Goal: Information Seeking & Learning: Understand process/instructions

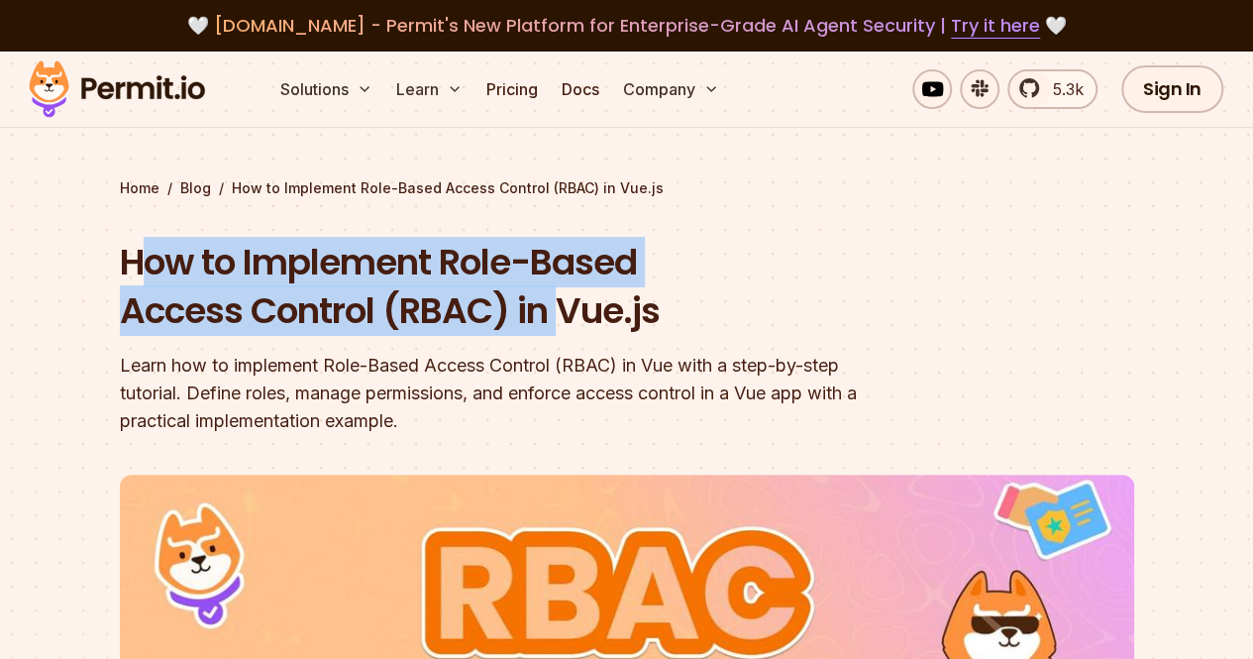
drag, startPoint x: 145, startPoint y: 263, endPoint x: 564, endPoint y: 334, distance: 425.1
click at [564, 334] on h1 "How to Implement Role-Based Access Control (RBAC) in Vue.js" at bounding box center [500, 287] width 761 height 98
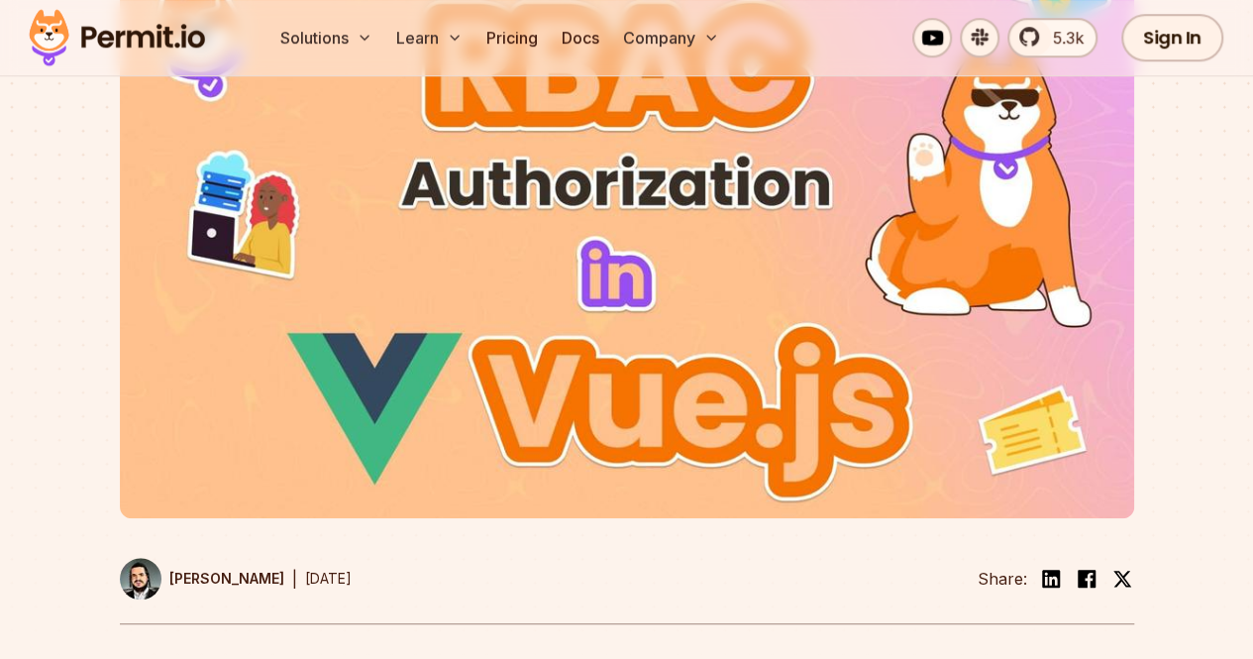
scroll to position [396, 0]
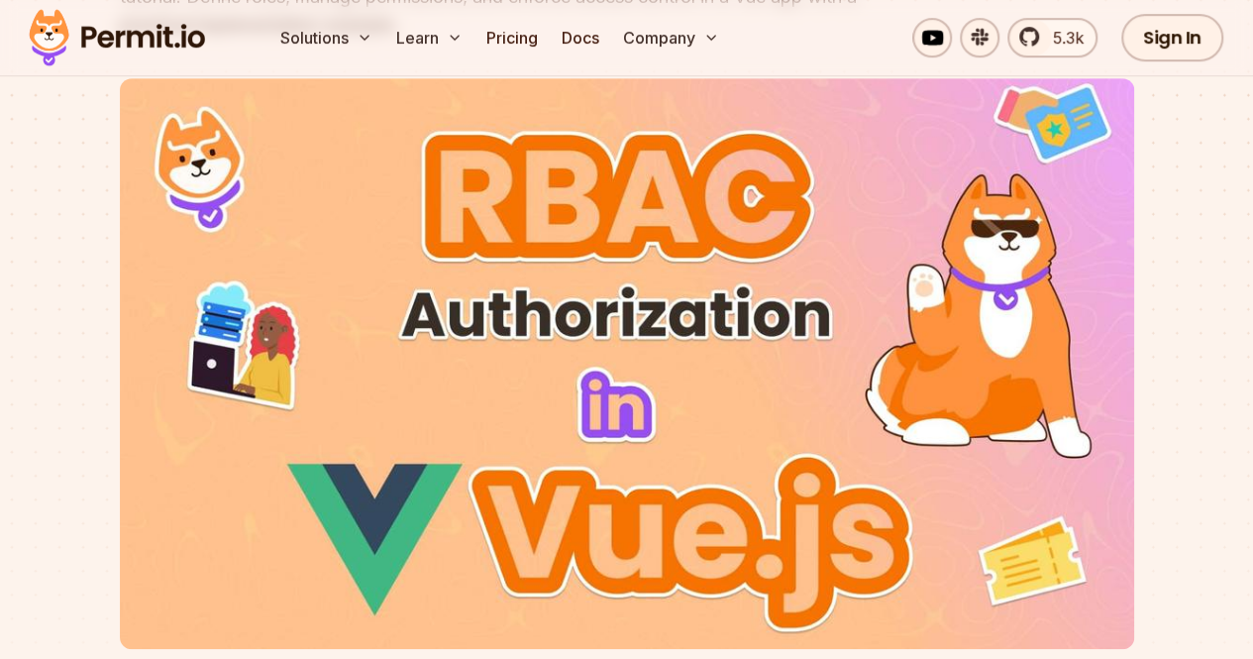
click at [580, 313] on img at bounding box center [627, 363] width 1014 height 571
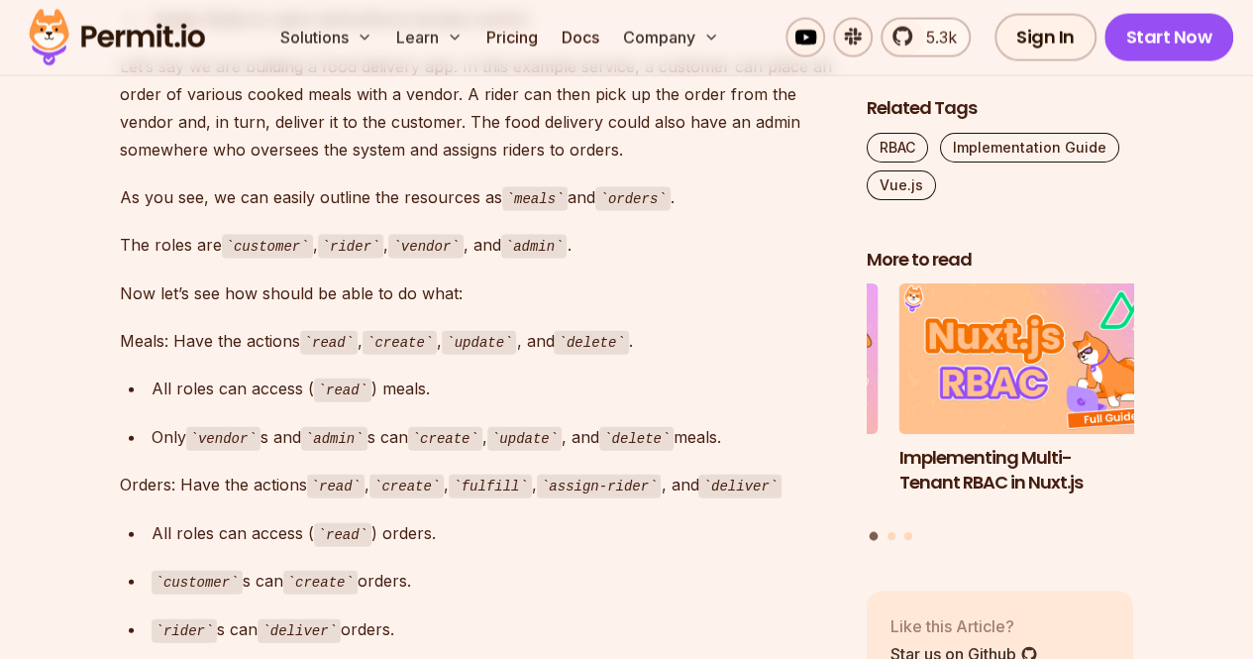
scroll to position [2080, 0]
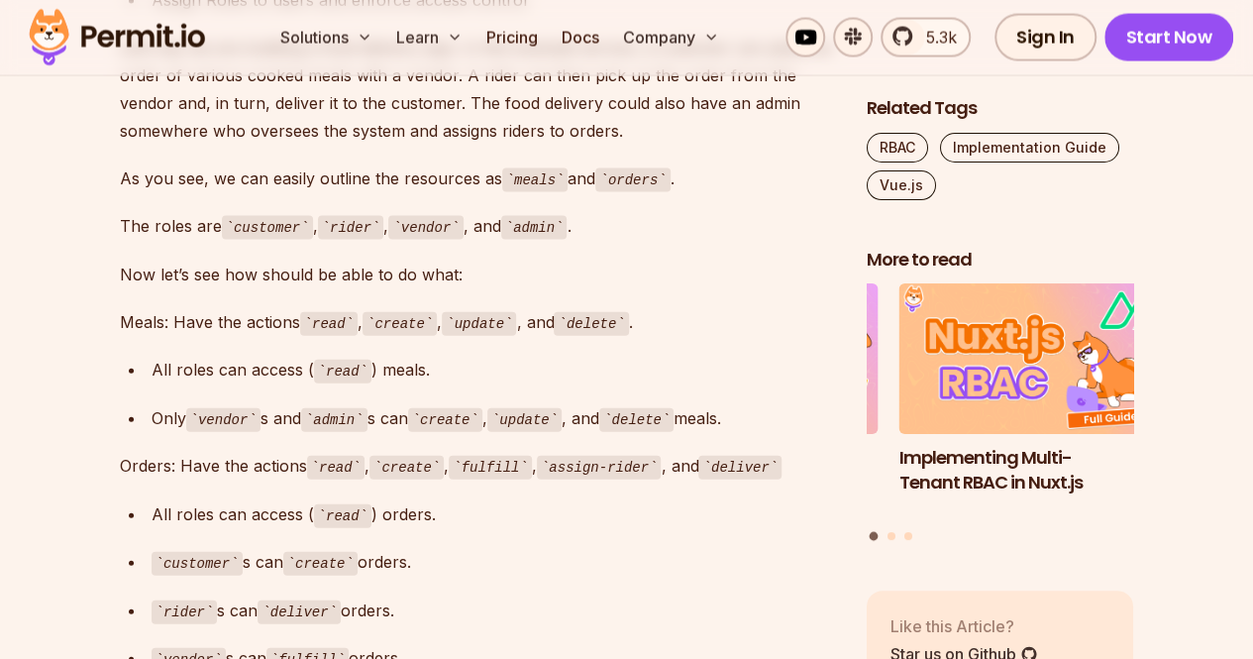
click at [333, 360] on code "read" at bounding box center [342, 372] width 57 height 24
click at [324, 312] on code "read" at bounding box center [328, 324] width 57 height 24
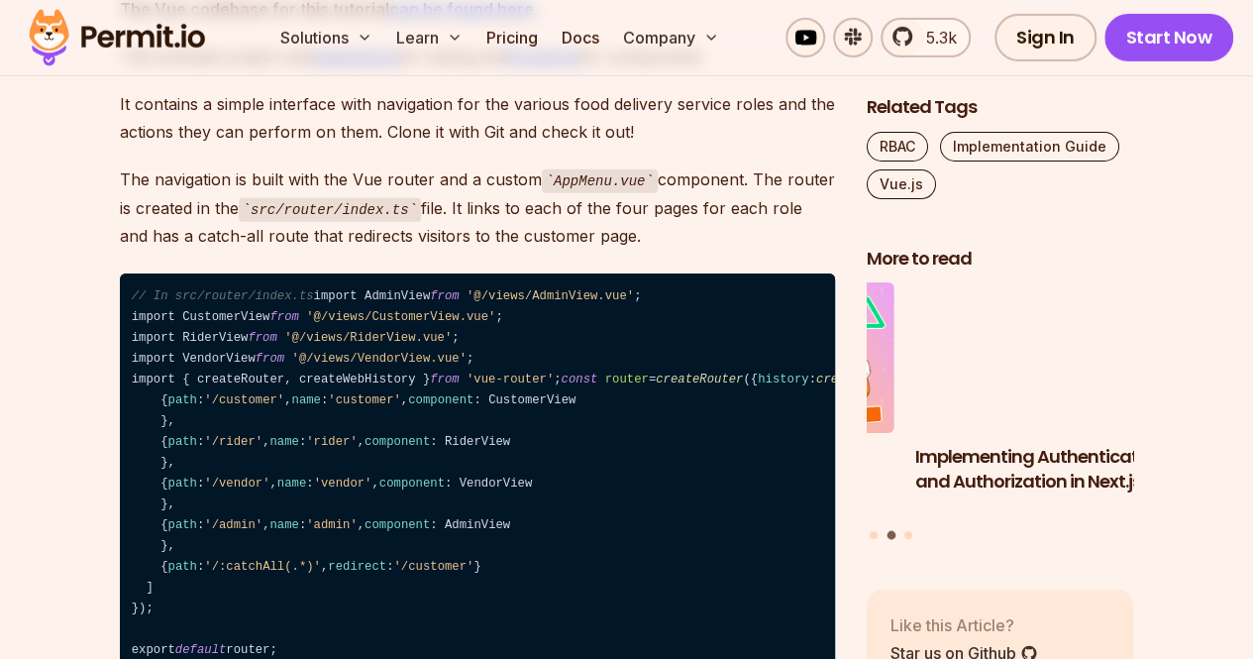
scroll to position [3170, 0]
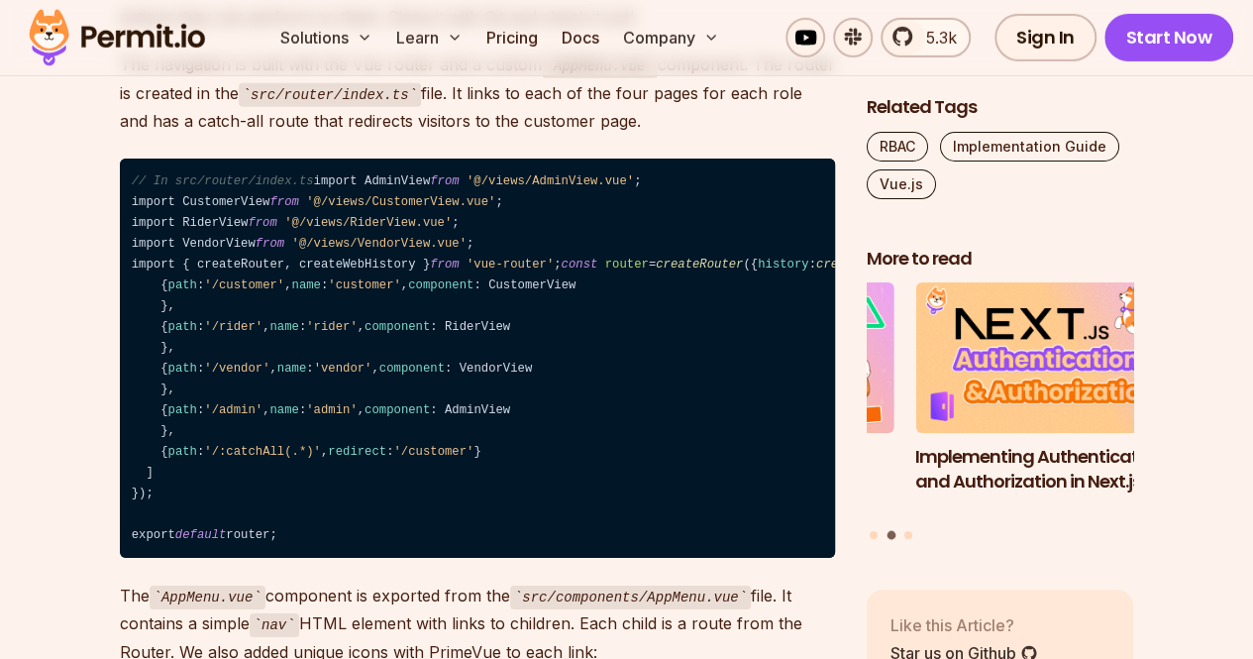
click at [172, 322] on code "// In src/router/index.ts import AdminView from '@/views/AdminView.vue' ; impor…" at bounding box center [477, 358] width 715 height 399
click at [1129, 271] on span "routes" at bounding box center [1151, 265] width 44 height 14
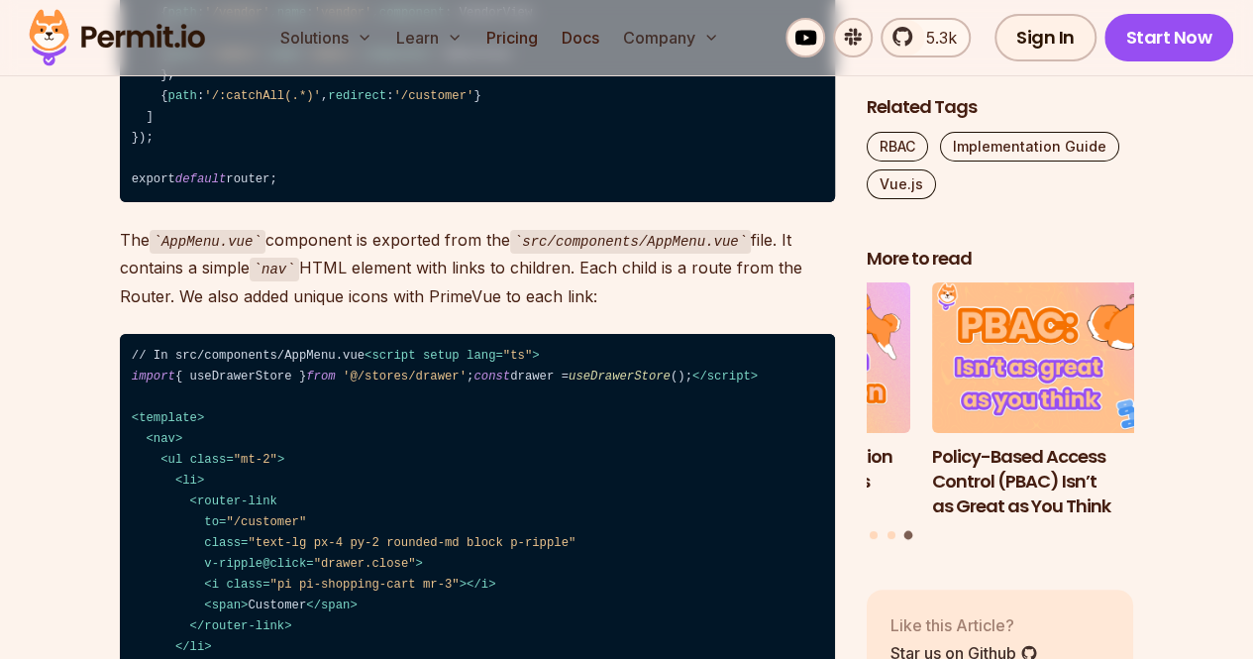
scroll to position [3567, 0]
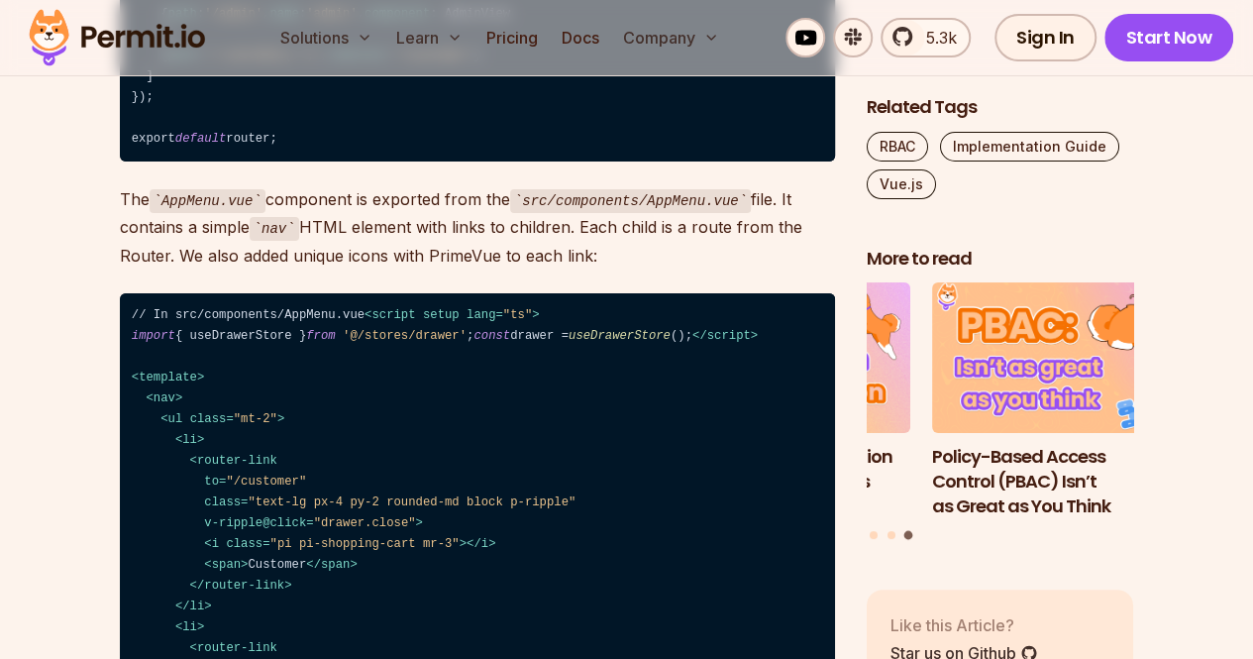
click at [241, 62] on span "'/:catchAll(.*)'" at bounding box center [262, 56] width 117 height 14
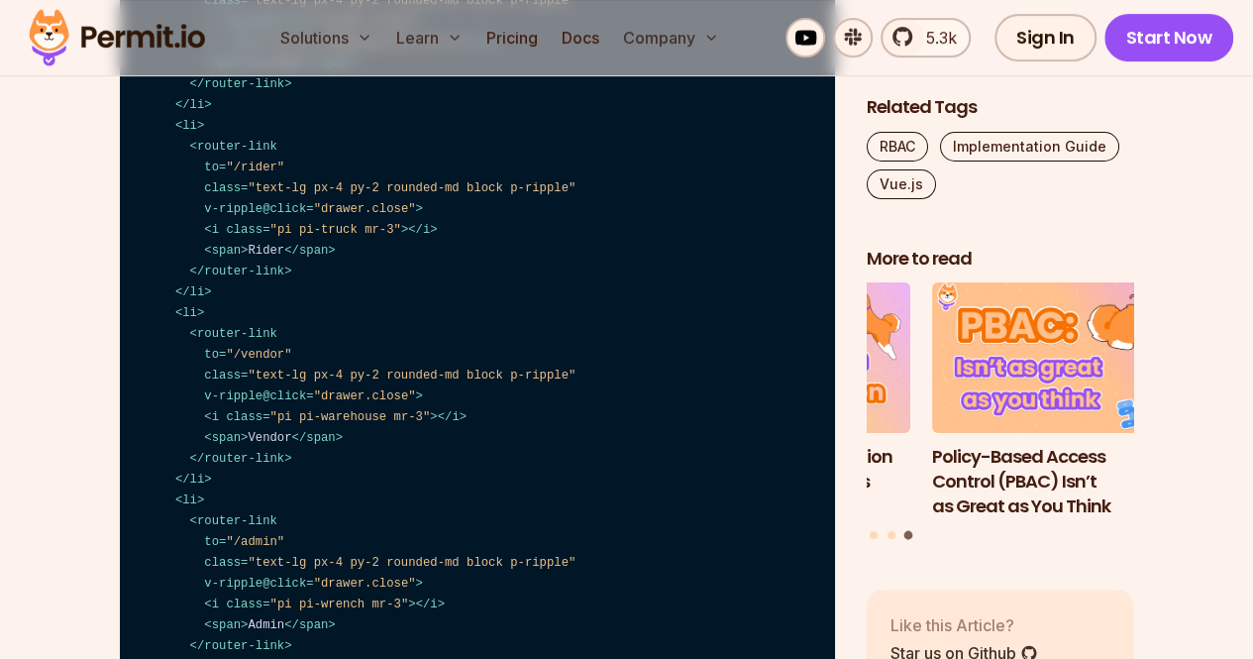
scroll to position [4062, 0]
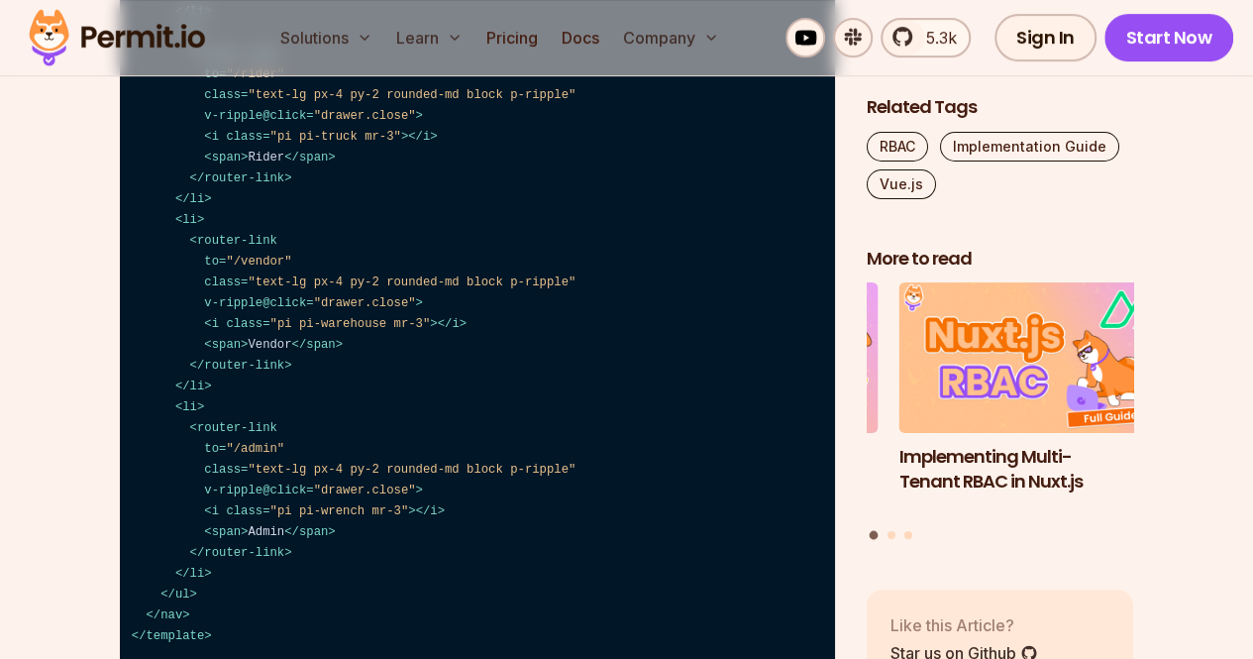
scroll to position [4260, 0]
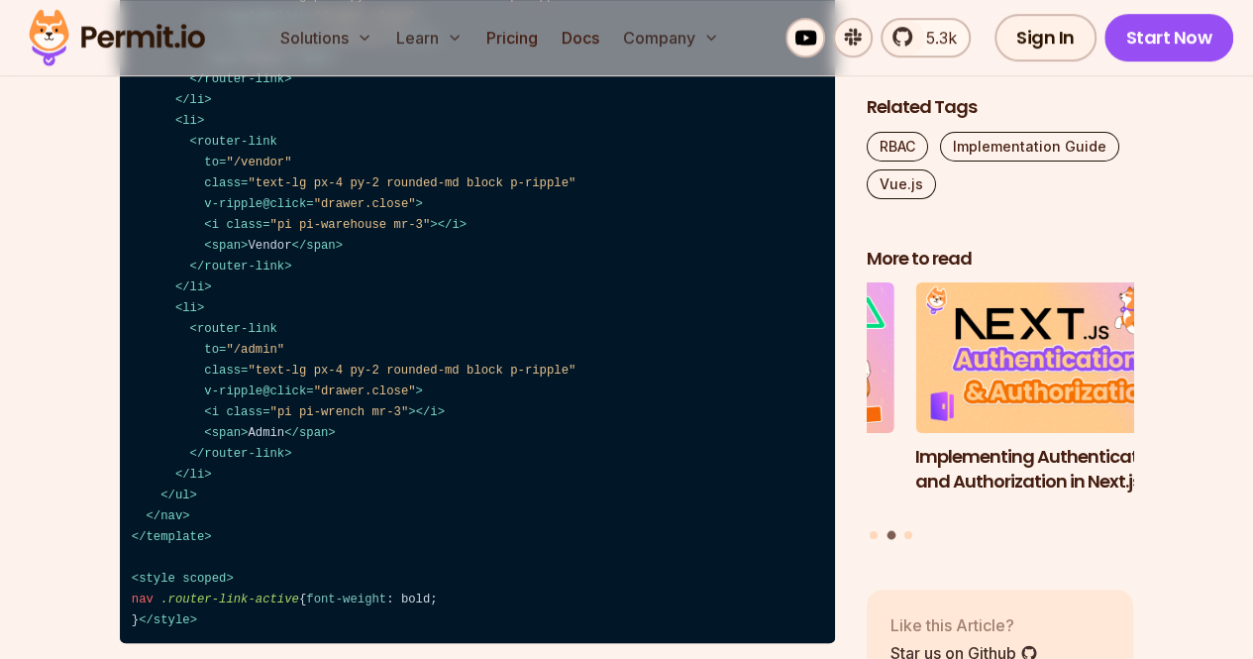
drag, startPoint x: 186, startPoint y: 263, endPoint x: 276, endPoint y: 442, distance: 200.7
click at [276, 442] on code "// In src/components/AppMenu.vue < script setup lang = "ts" > import { useDrawe…" at bounding box center [477, 122] width 715 height 1044
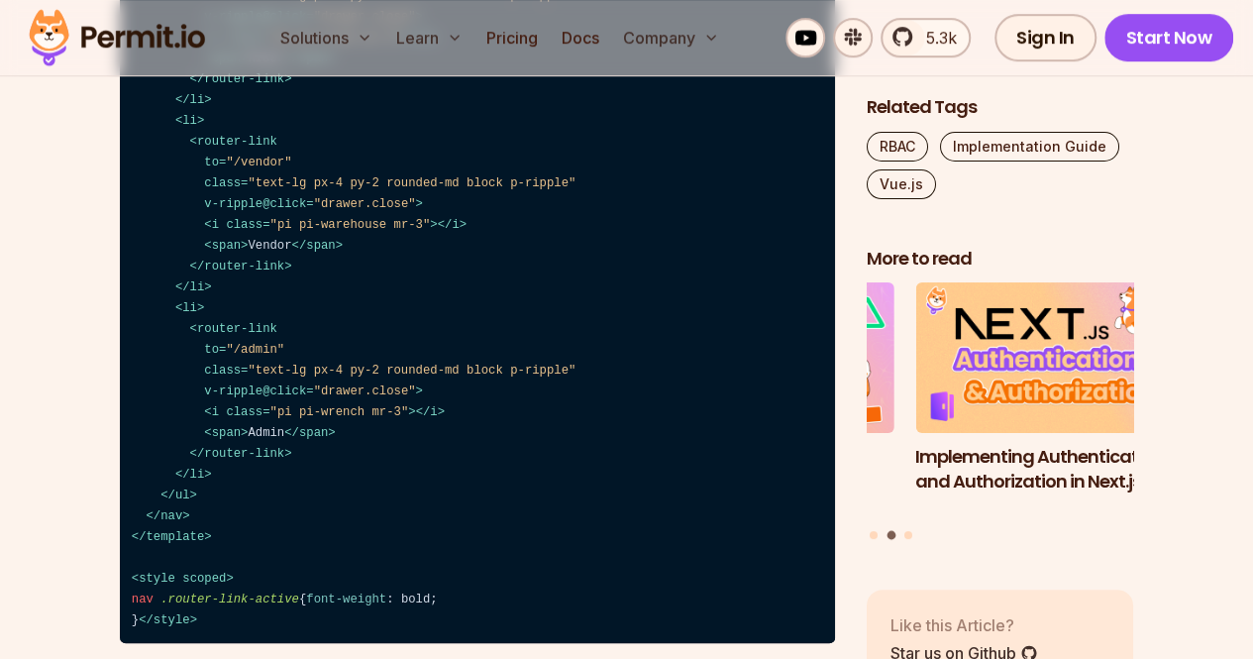
click at [208, 325] on code "// In src/components/AppMenu.vue < script setup lang = "ts" > import { useDrawe…" at bounding box center [477, 122] width 715 height 1044
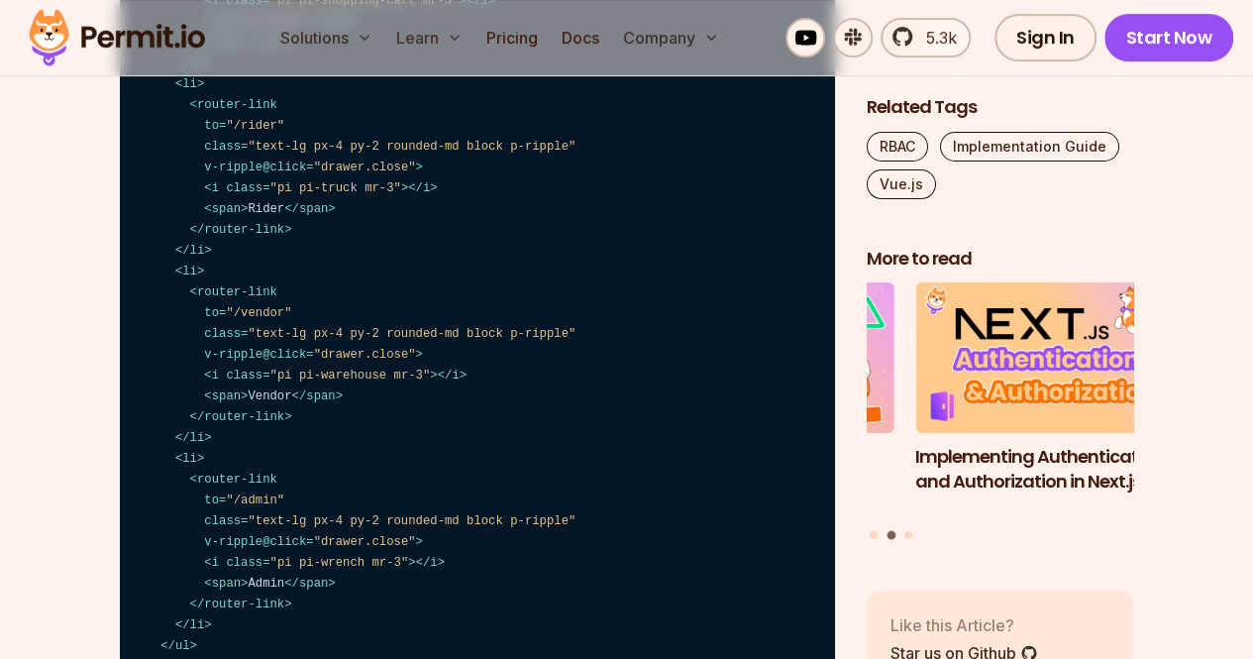
scroll to position [3963, 0]
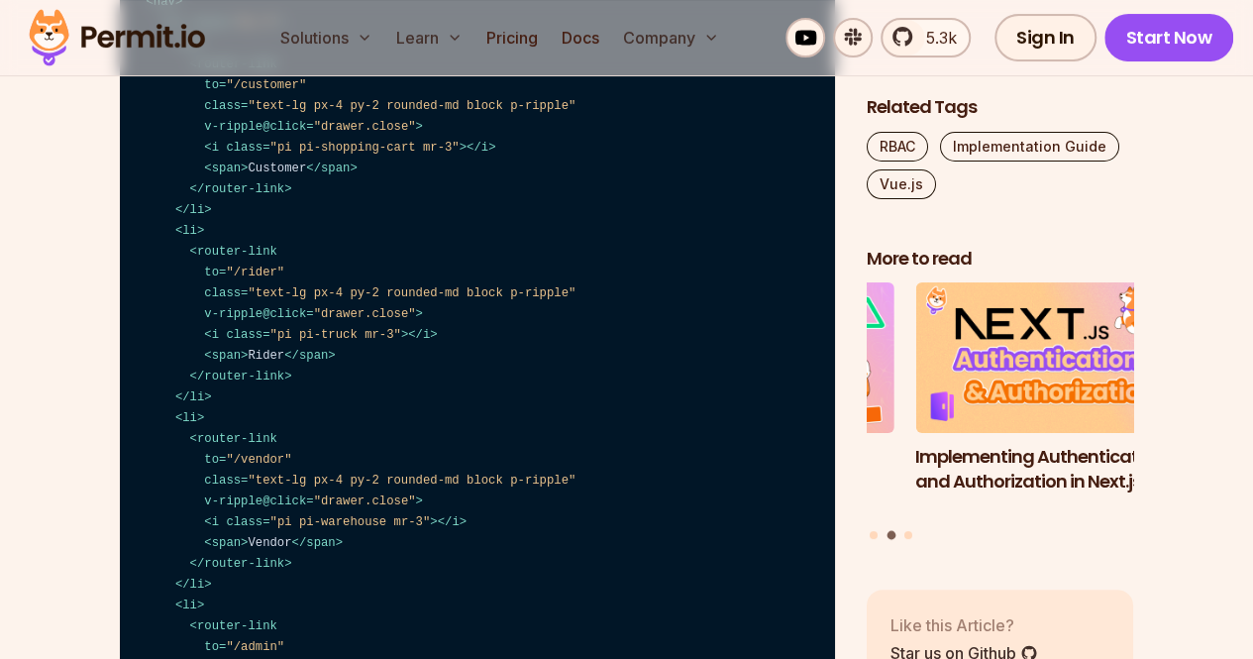
click at [403, 392] on code "// In src/components/AppMenu.vue < script setup lang = "ts" > import { useDrawe…" at bounding box center [477, 419] width 715 height 1044
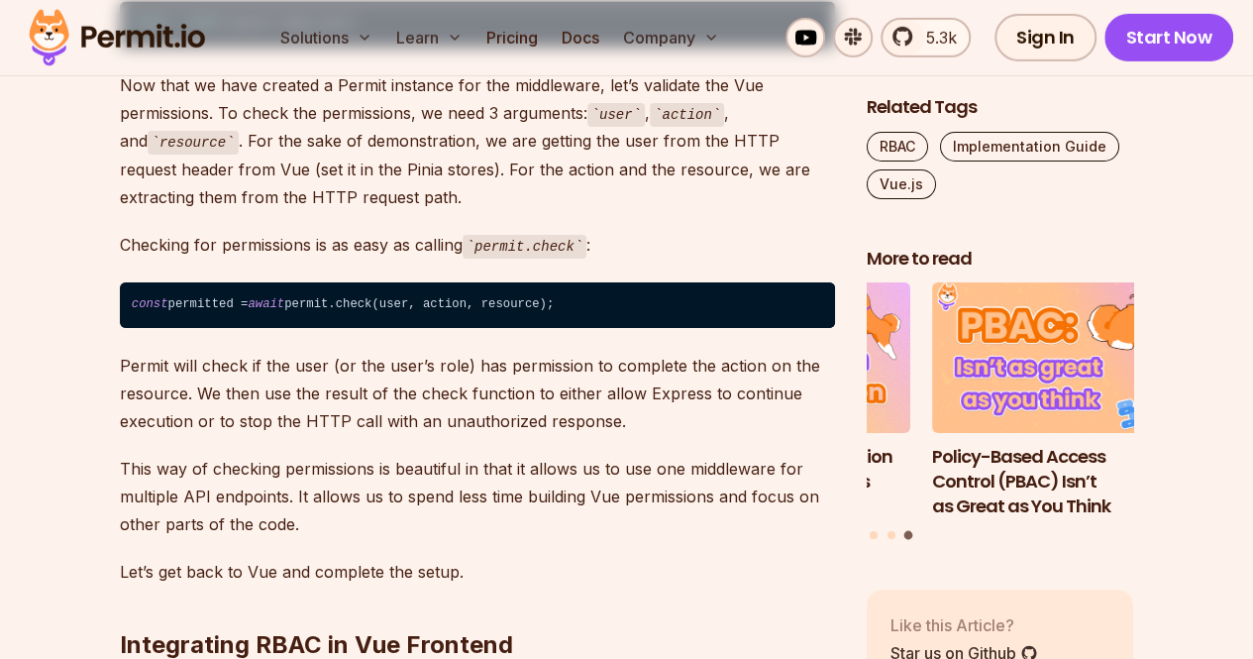
scroll to position [11096, 0]
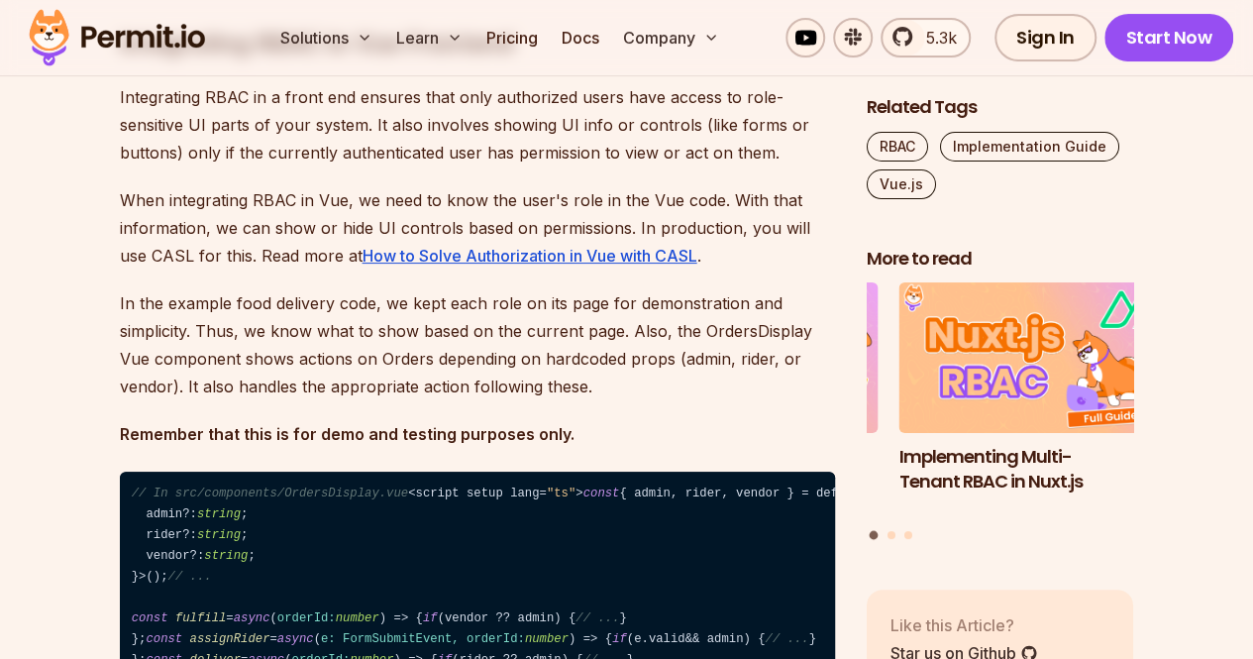
scroll to position [11492, 0]
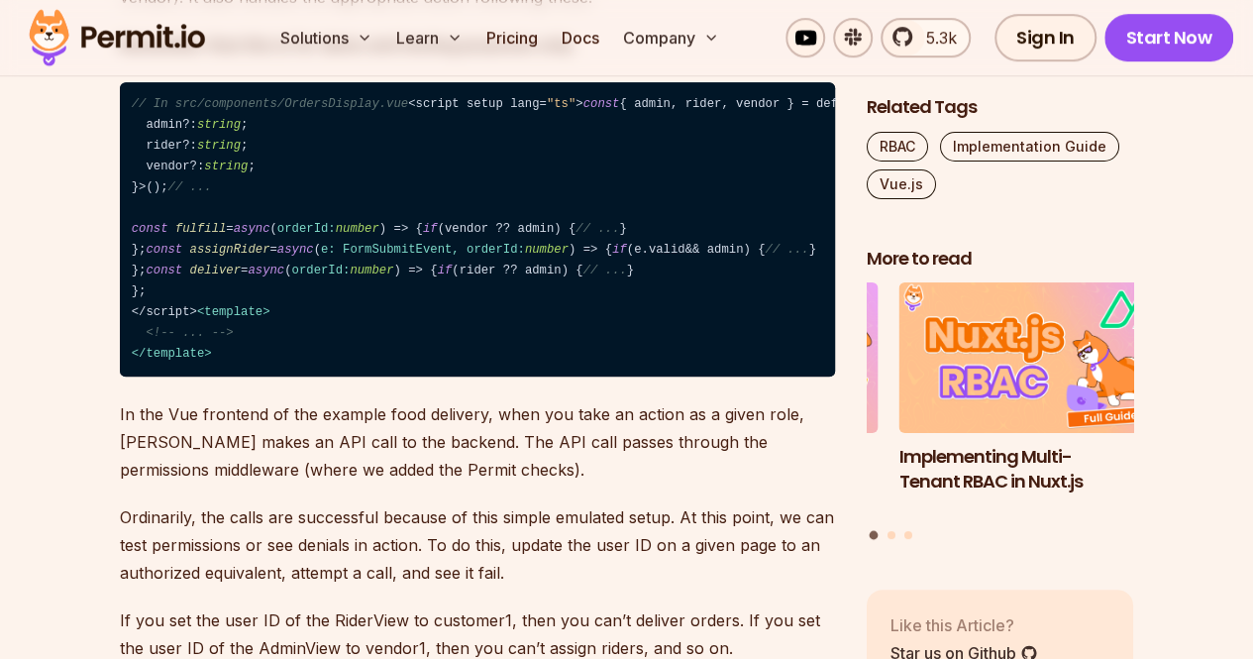
scroll to position [11988, 0]
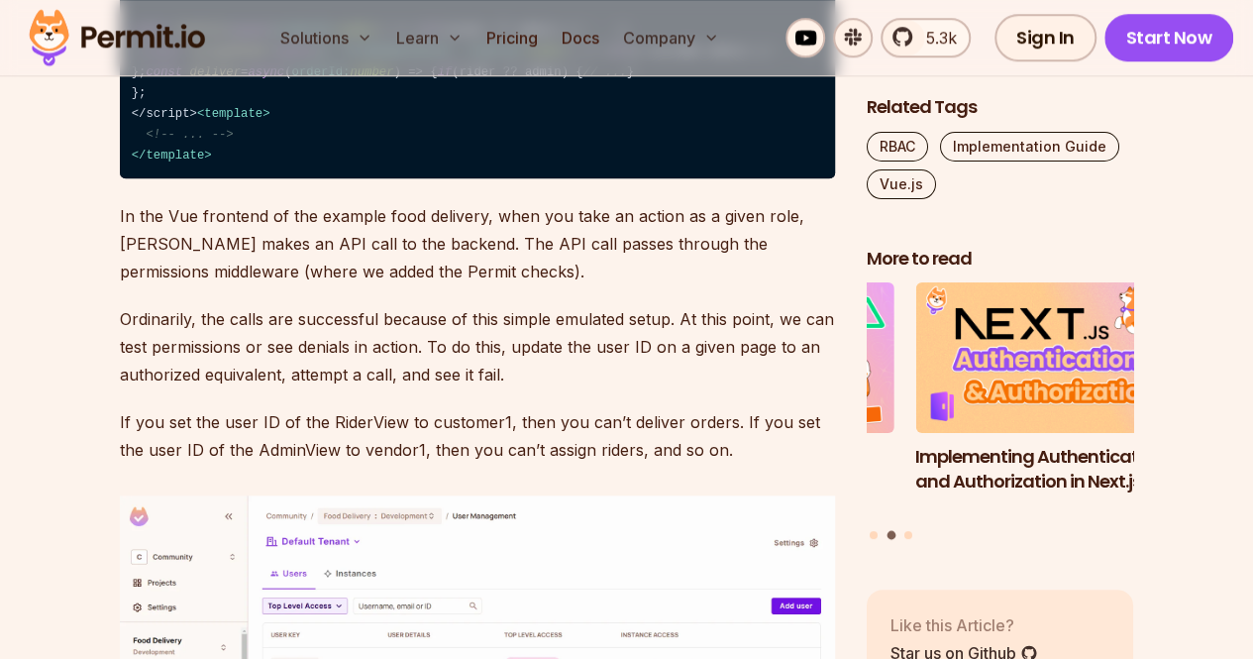
drag, startPoint x: 126, startPoint y: 219, endPoint x: 489, endPoint y: 217, distance: 363.6
drag, startPoint x: 501, startPoint y: 215, endPoint x: 143, endPoint y: 207, distance: 358.7
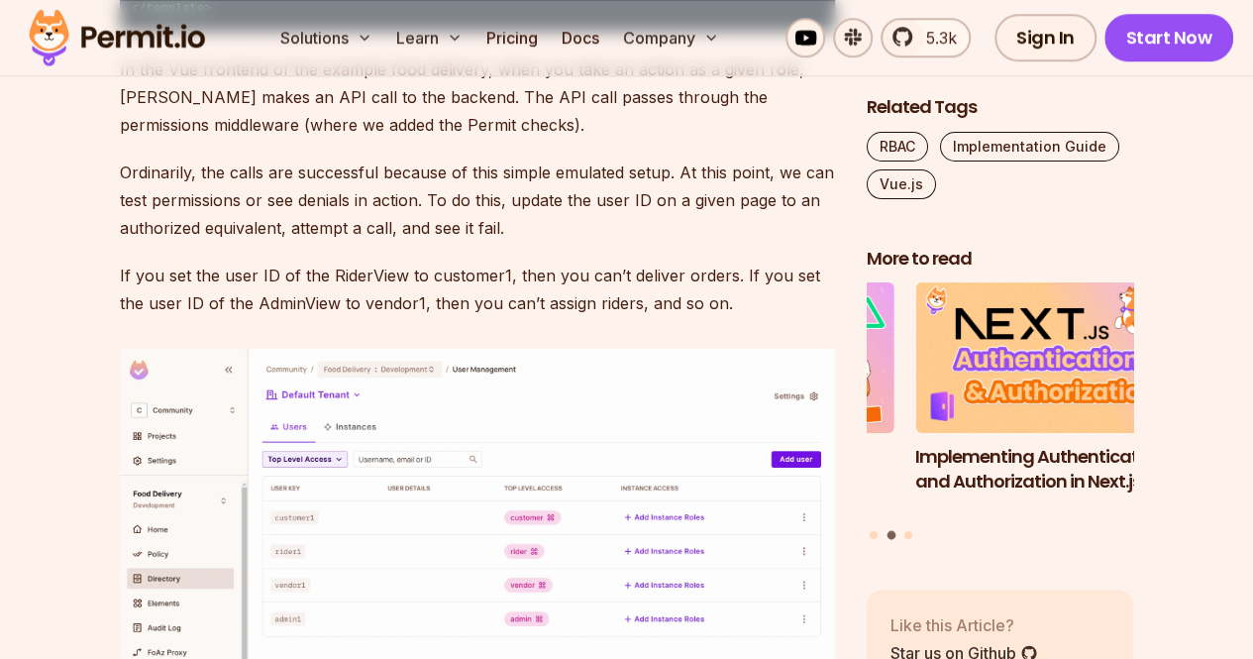
scroll to position [12483, 0]
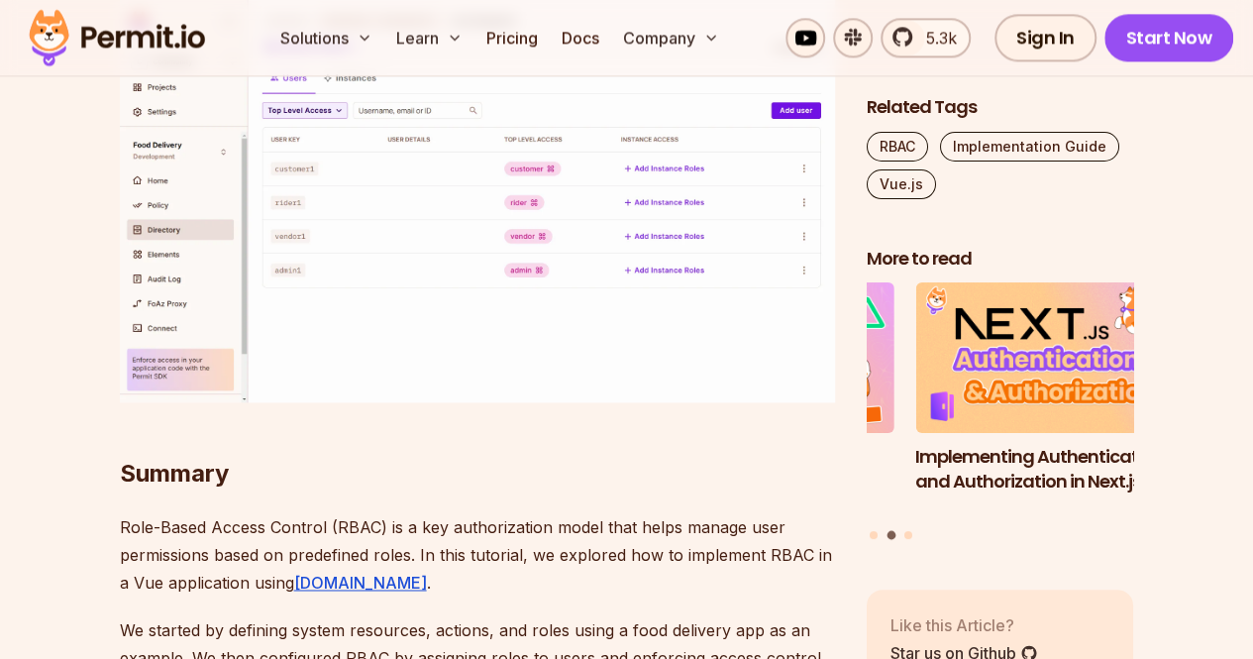
drag, startPoint x: 208, startPoint y: 227, endPoint x: 228, endPoint y: 229, distance: 19.9
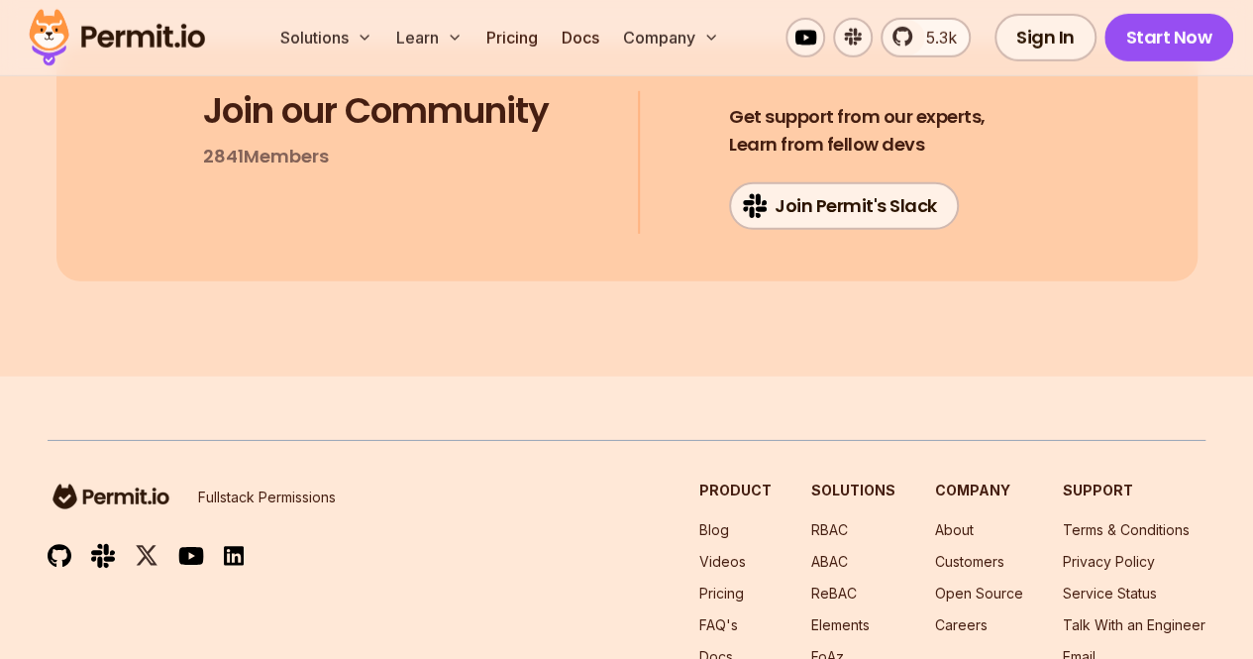
scroll to position [13969, 0]
